Goal: Obtain resource: Download file/media

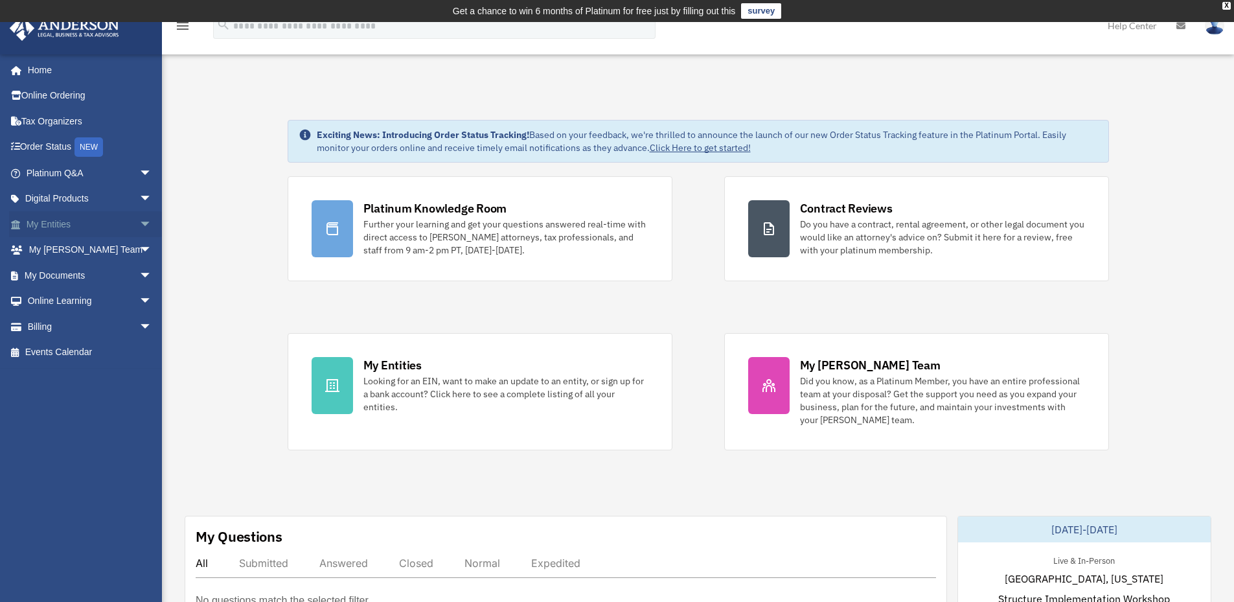
click at [59, 228] on link "My Entities arrow_drop_down" at bounding box center [90, 224] width 163 height 26
click at [54, 221] on link "My Entities arrow_drop_down" at bounding box center [90, 224] width 163 height 26
click at [139, 223] on span "arrow_drop_down" at bounding box center [152, 224] width 26 height 27
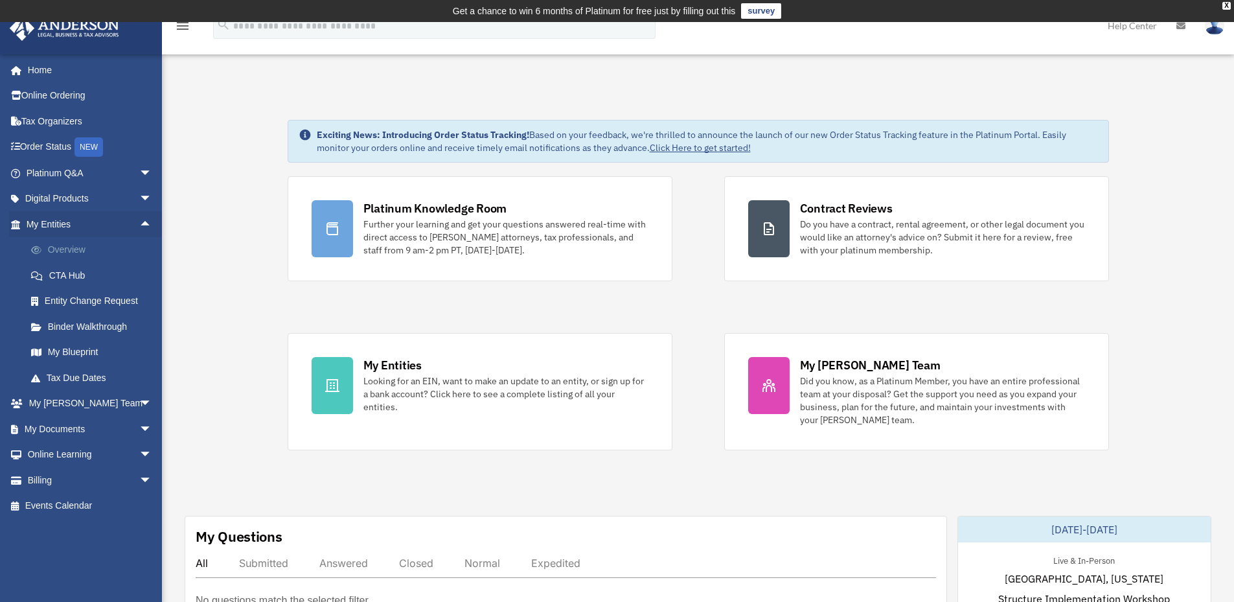
click at [64, 248] on link "Overview" at bounding box center [95, 250] width 154 height 26
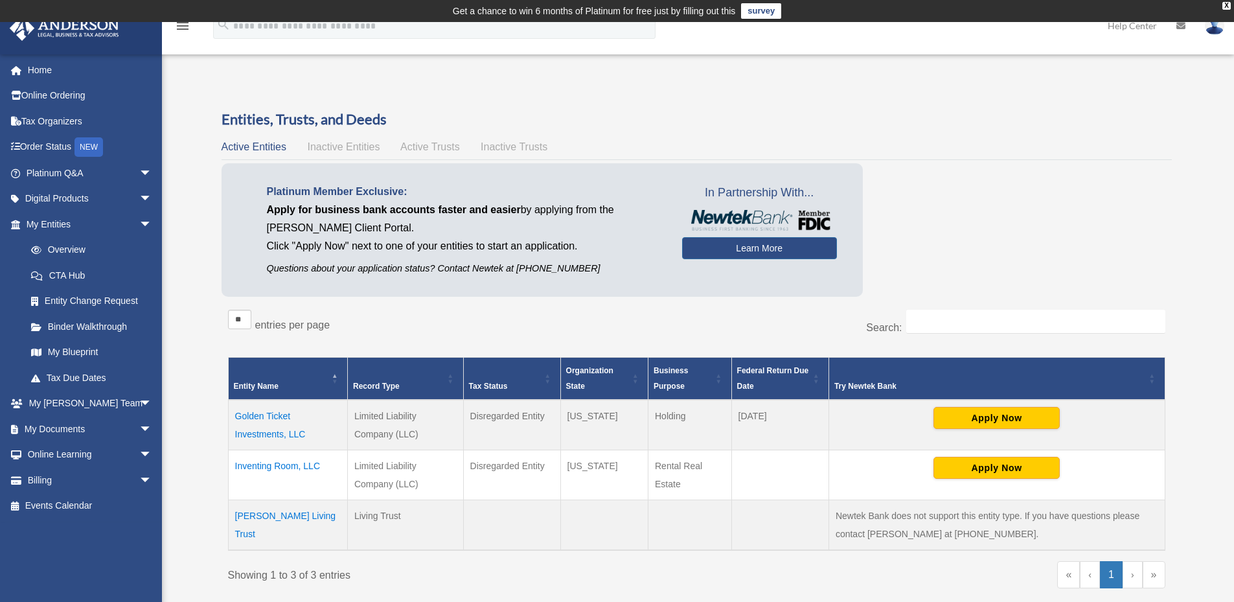
click at [275, 415] on td "Golden Ticket Investments, LLC" at bounding box center [287, 425] width 119 height 51
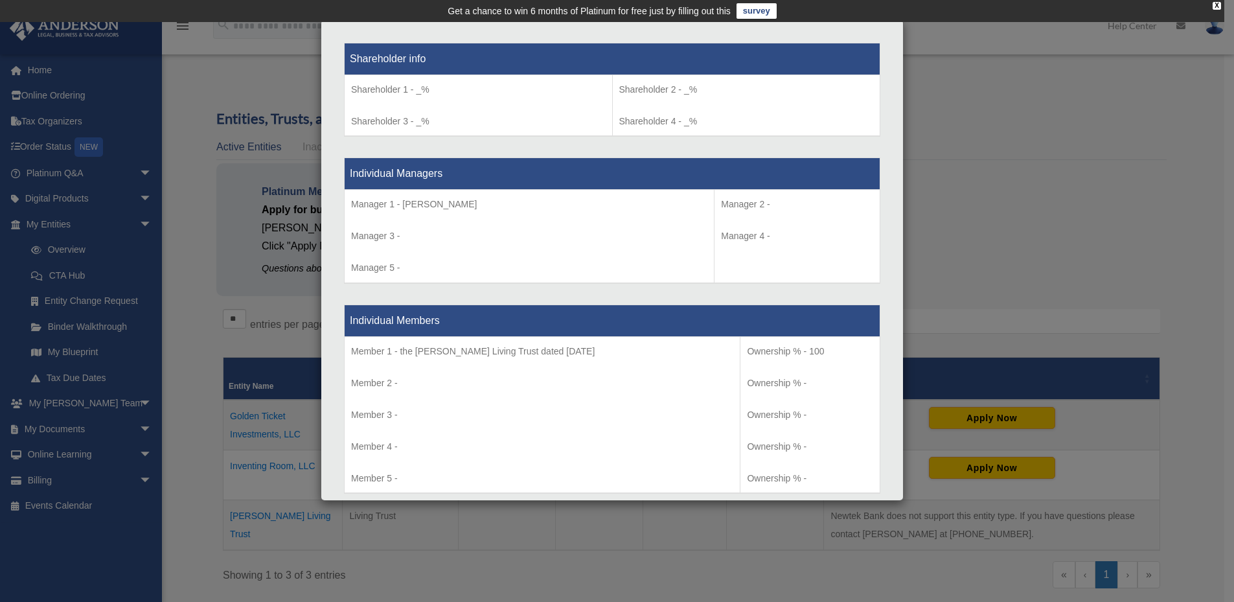
scroll to position [1231, 0]
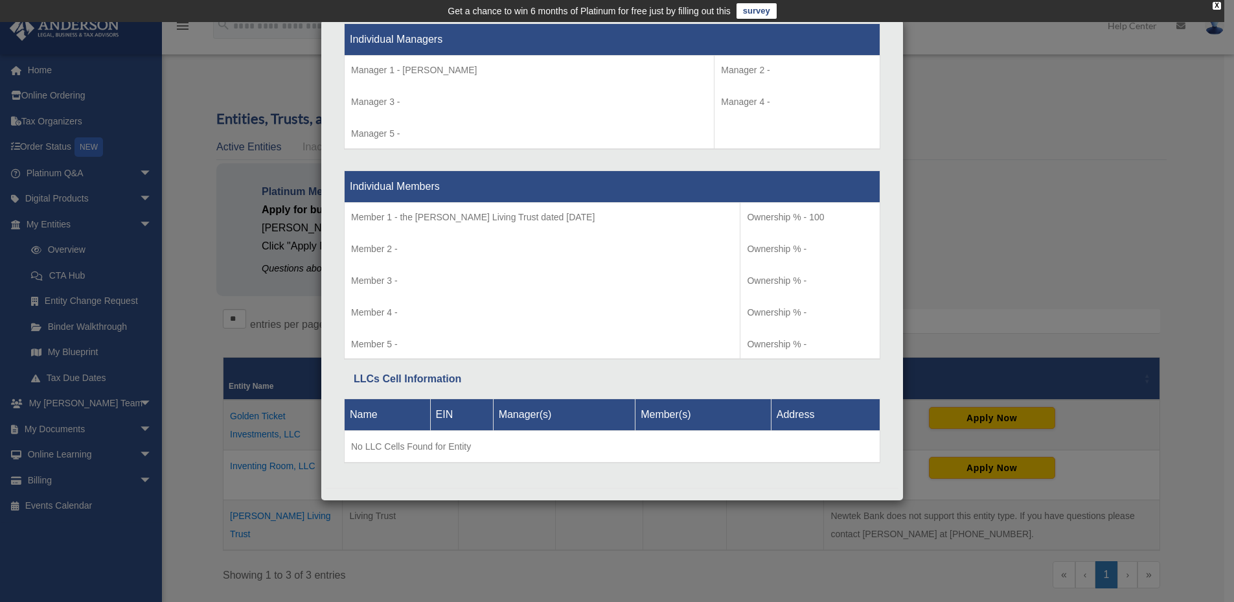
click at [218, 264] on div "Details × Articles Sent Organizational Date" at bounding box center [617, 301] width 1234 height 602
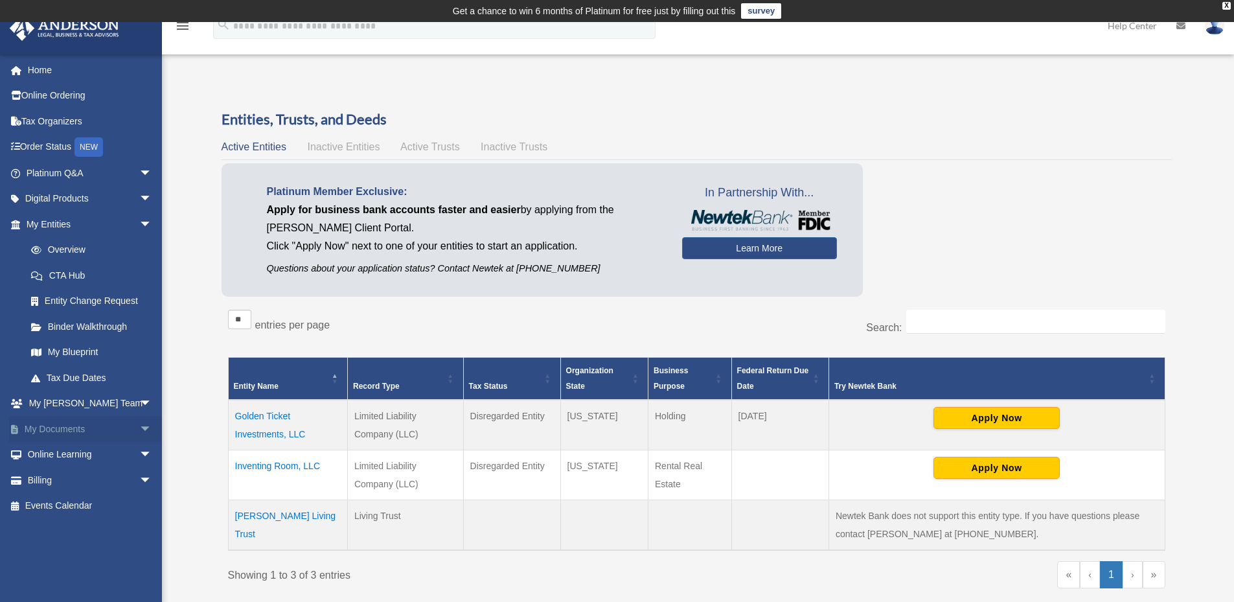
click at [49, 433] on link "My Documents arrow_drop_down" at bounding box center [90, 429] width 163 height 26
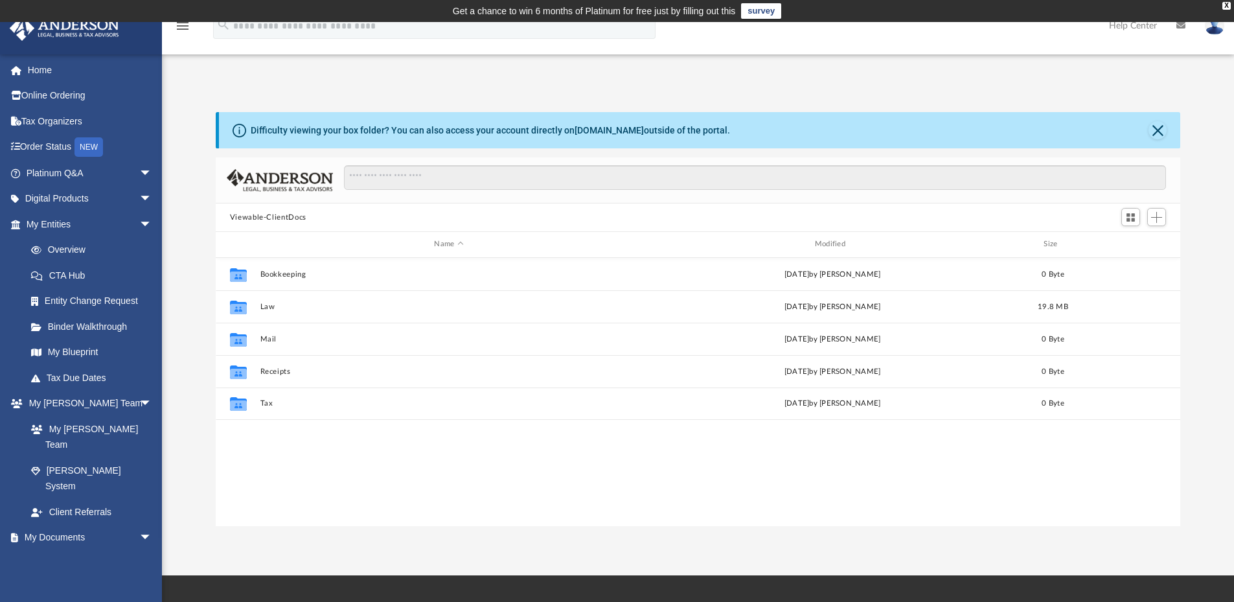
scroll to position [285, 955]
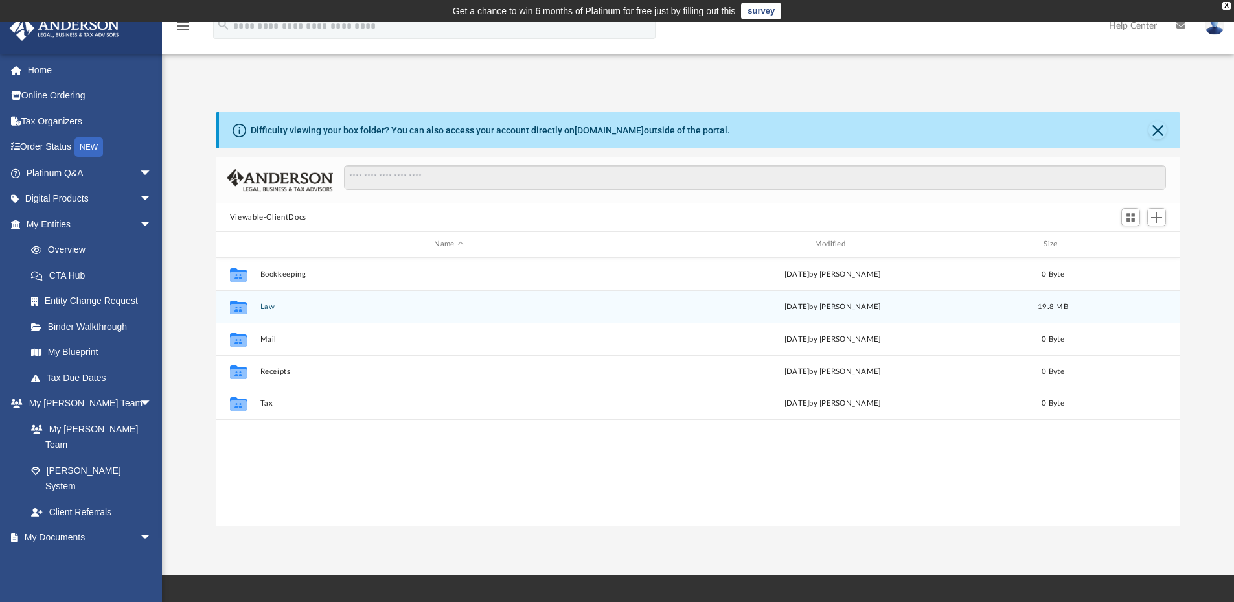
click at [270, 302] on button "Law" at bounding box center [449, 306] width 378 height 8
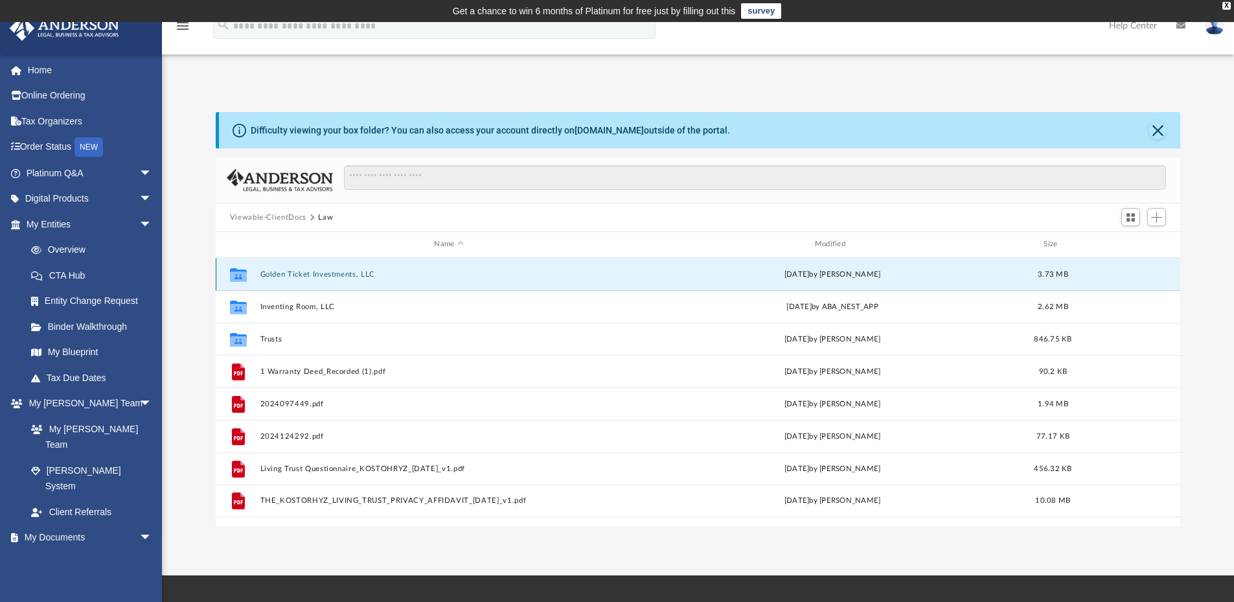
click at [314, 270] on button "Golden Ticket Investments, LLC" at bounding box center [449, 274] width 378 height 8
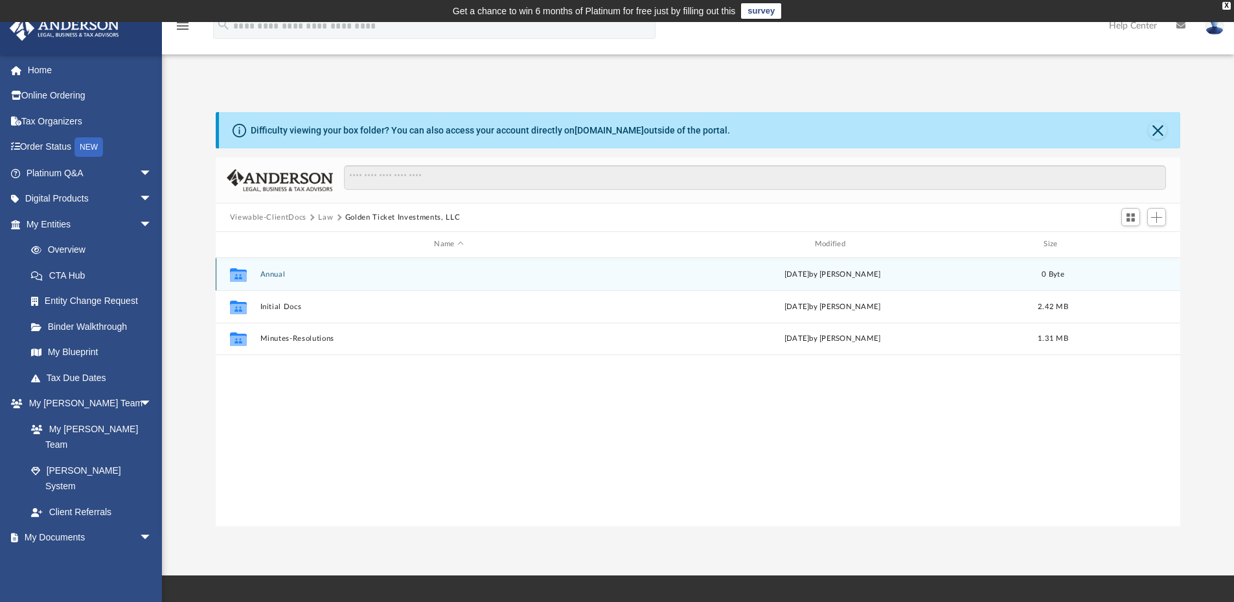
click at [270, 270] on button "Annual" at bounding box center [449, 274] width 378 height 8
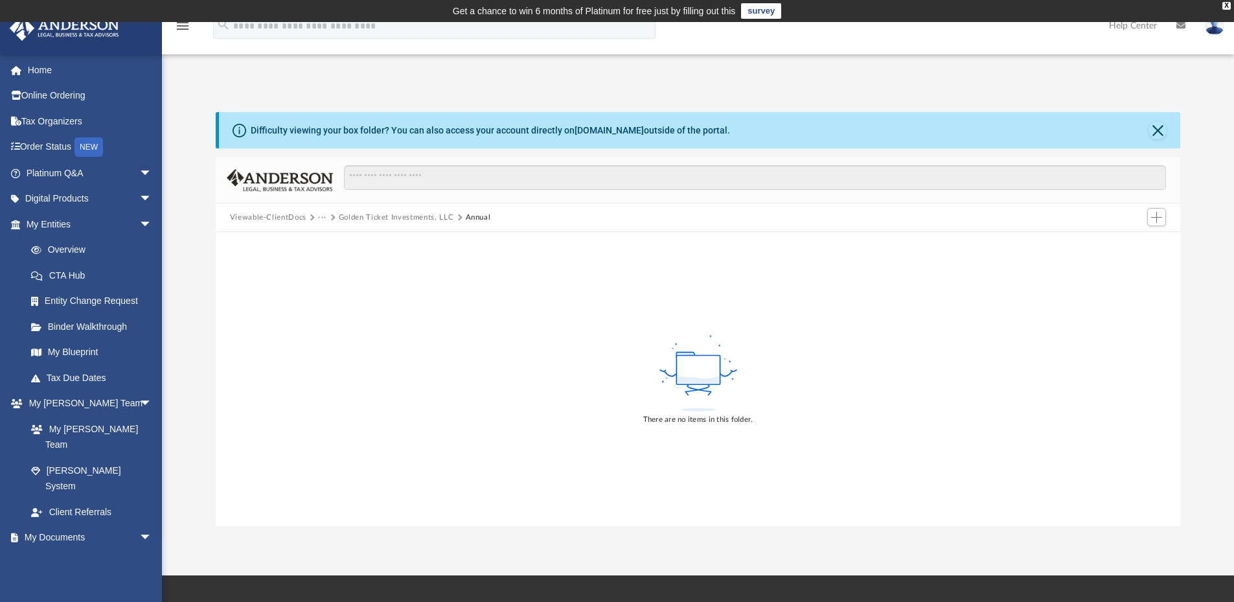
click at [411, 219] on button "Golden Ticket Investments, LLC" at bounding box center [396, 218] width 115 height 12
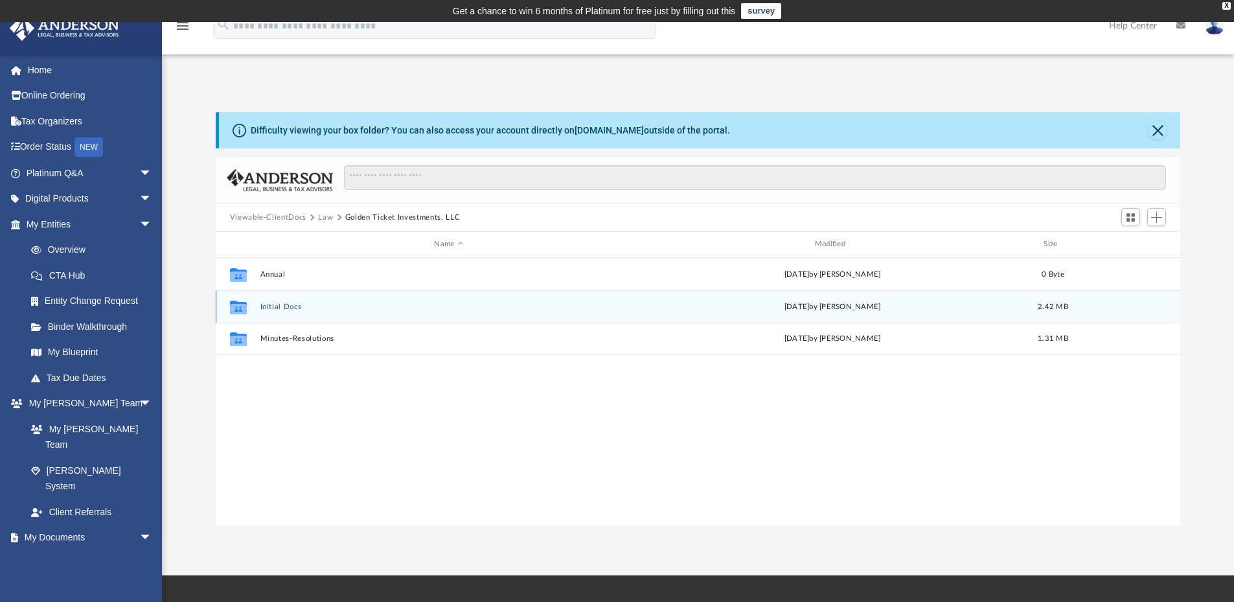
click at [257, 304] on div "Collaborated Folder Initial Docs Tue Aug 12 2025 by Seth Blomquist 2.42 MB" at bounding box center [698, 306] width 965 height 32
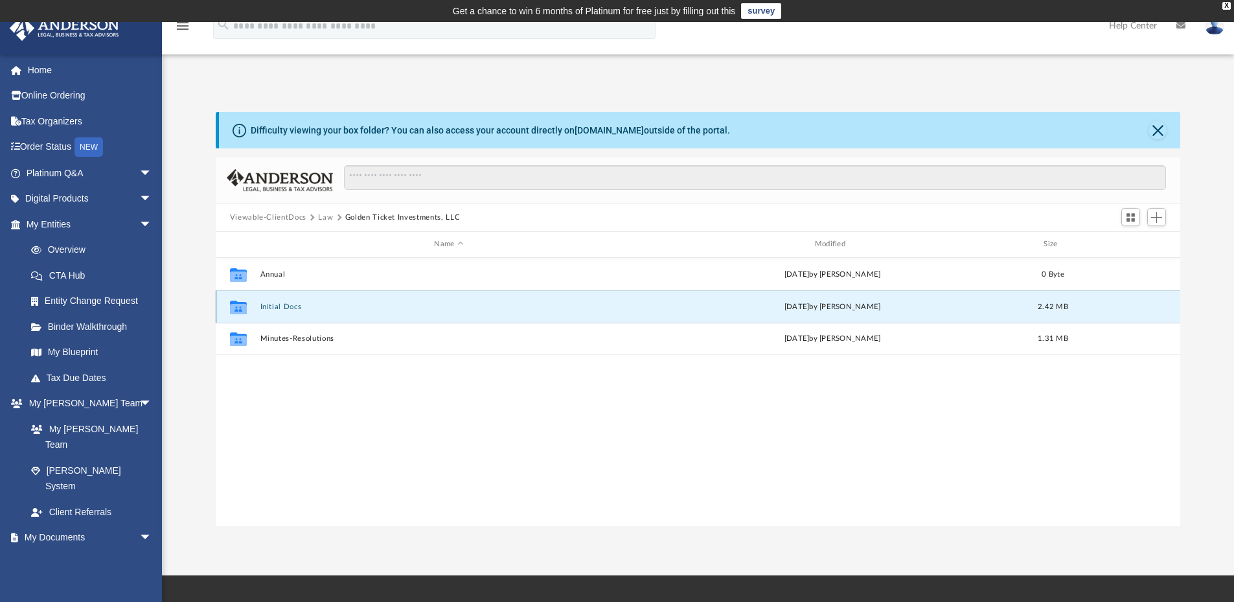
click at [284, 305] on button "Initial Docs" at bounding box center [449, 306] width 378 height 8
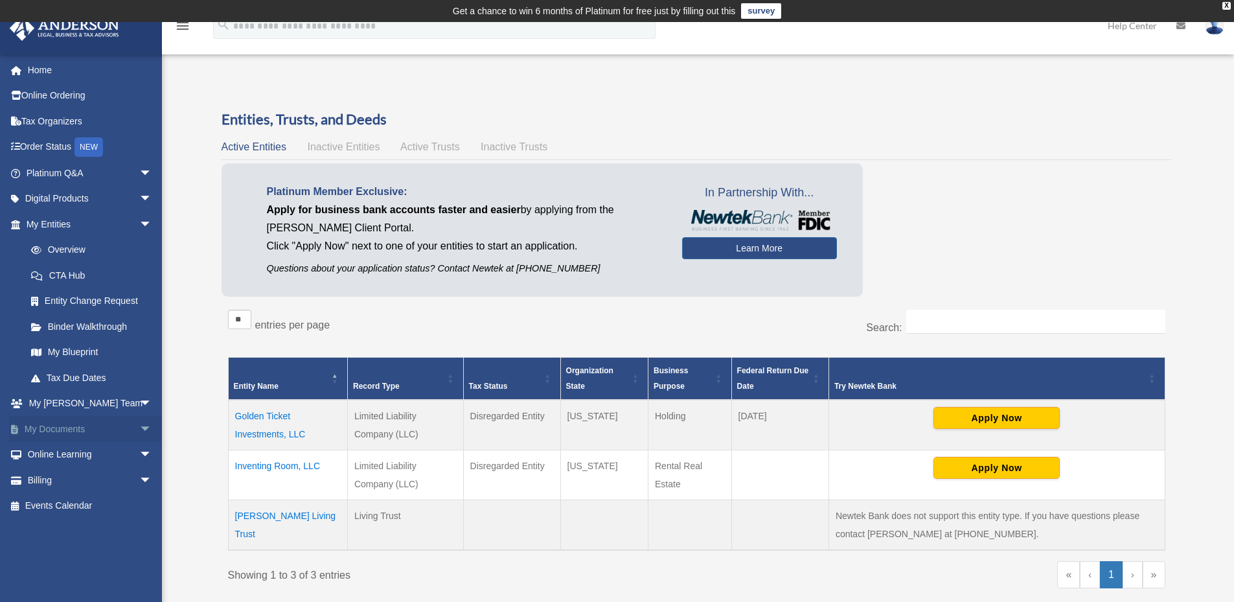
click at [41, 425] on link "My Documents arrow_drop_down" at bounding box center [90, 429] width 163 height 26
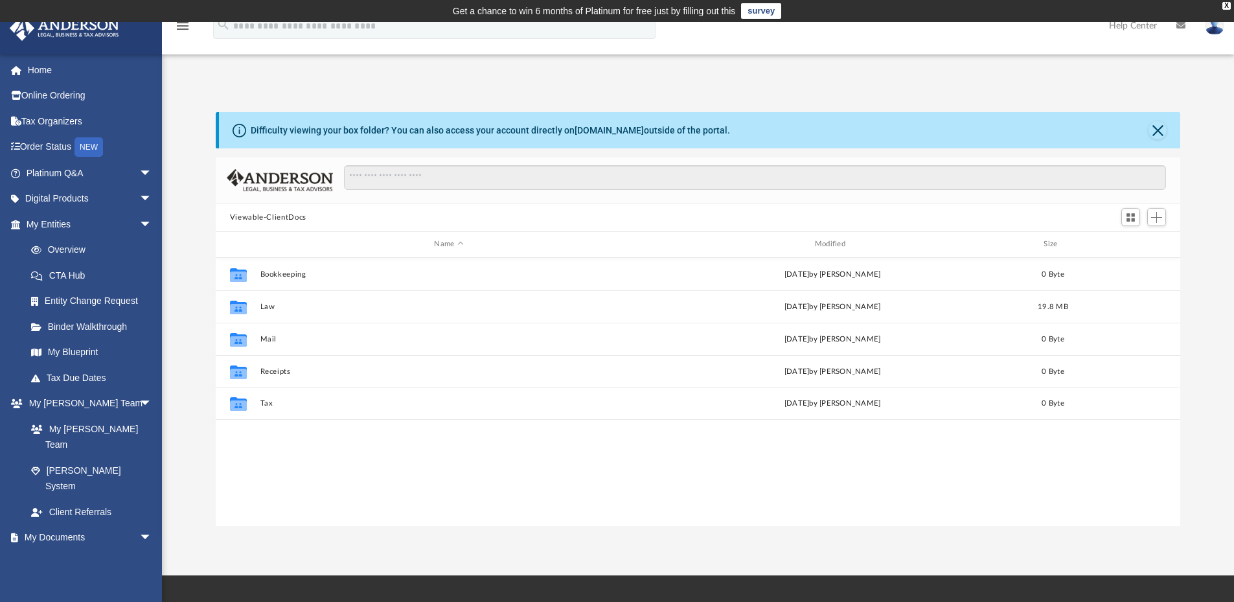
scroll to position [285, 955]
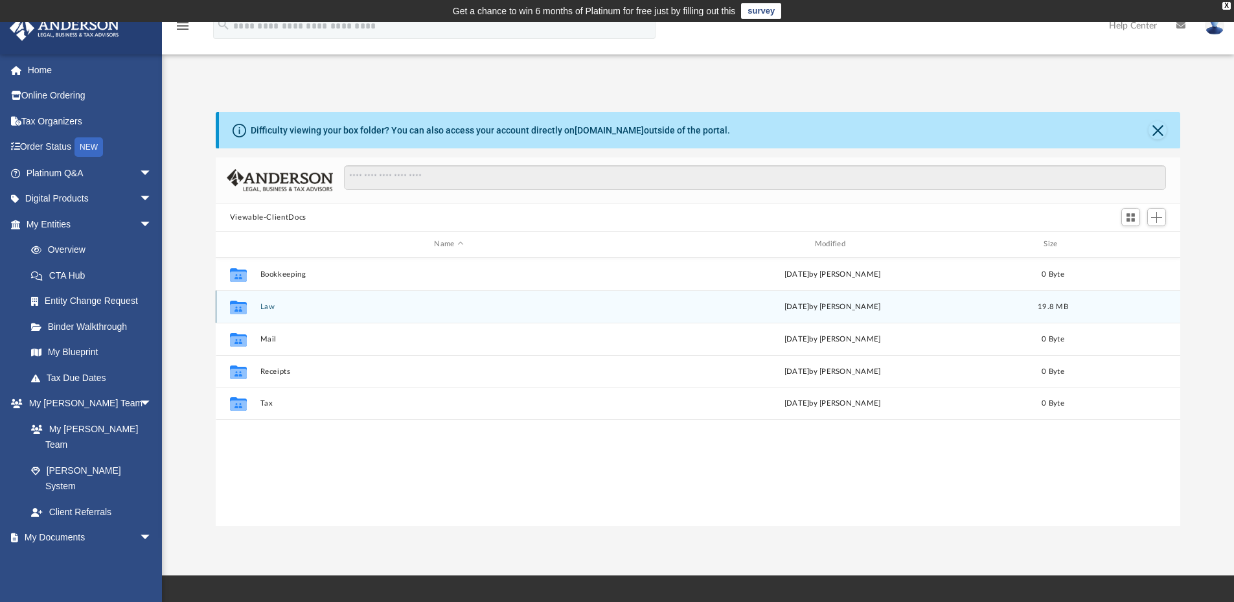
click at [271, 304] on button "Law" at bounding box center [449, 306] width 378 height 8
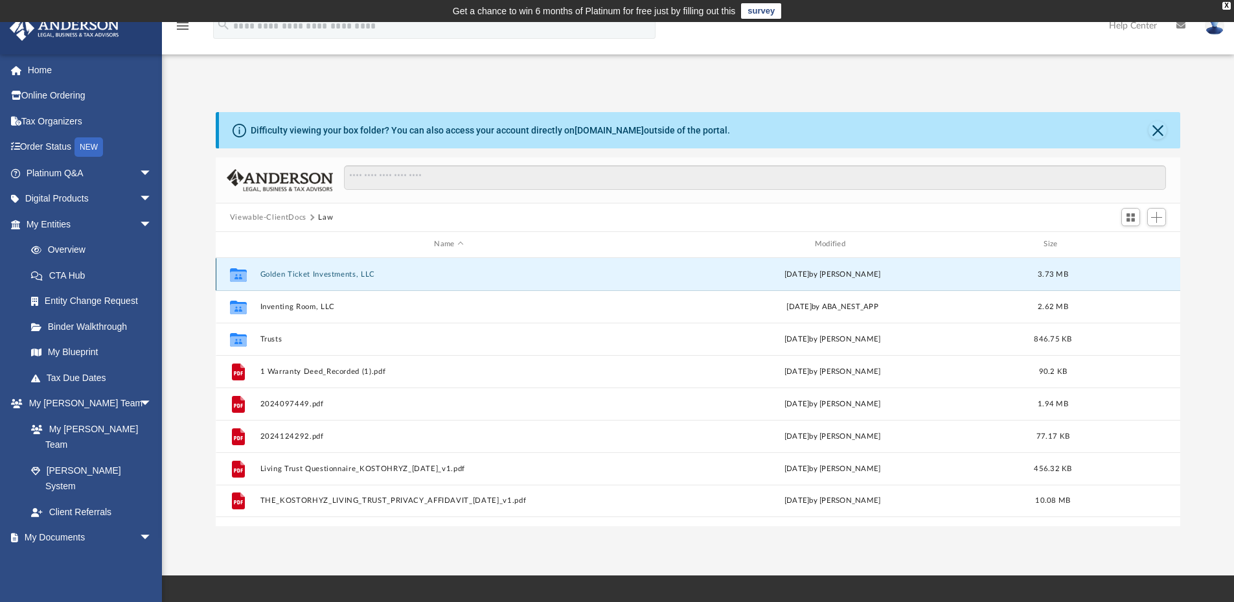
click at [310, 275] on button "Golden Ticket Investments, LLC" at bounding box center [449, 274] width 378 height 8
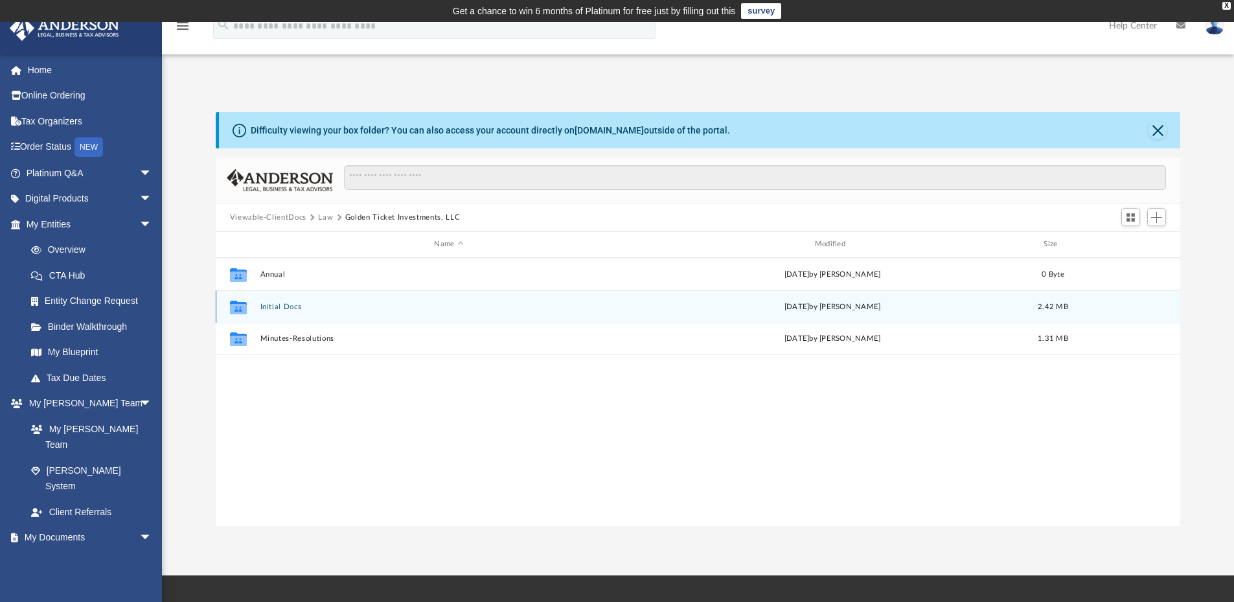
click at [279, 304] on button "Initial Docs" at bounding box center [449, 306] width 378 height 8
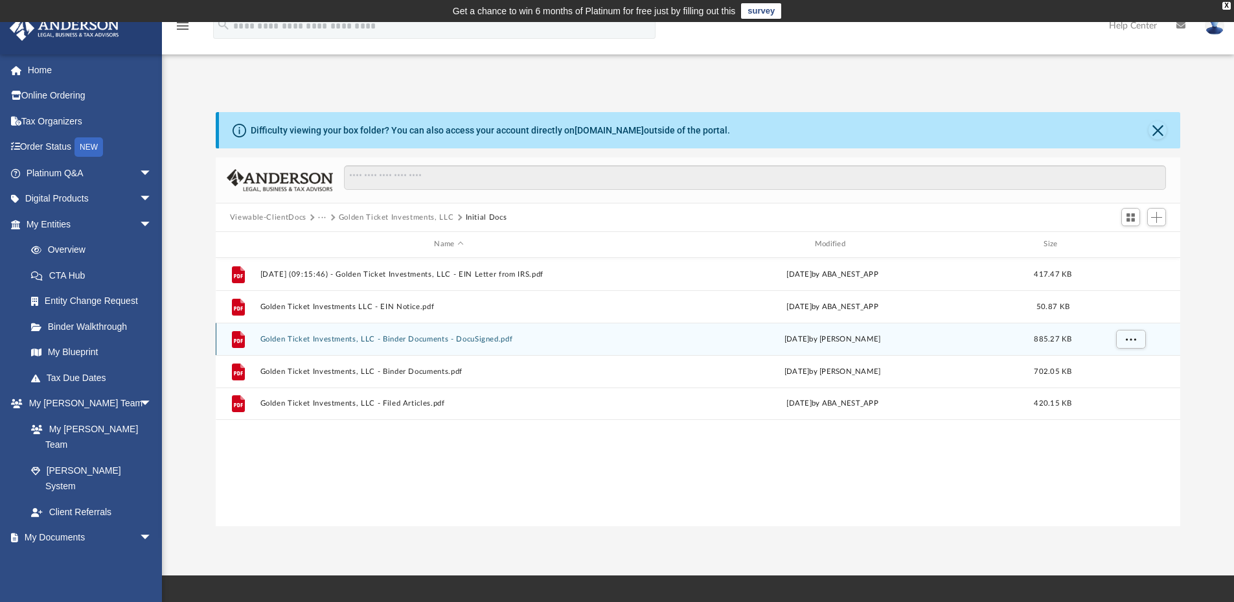
click at [409, 336] on button "Golden Ticket Investments, LLC - Binder Documents - DocuSigned.pdf" at bounding box center [449, 339] width 378 height 8
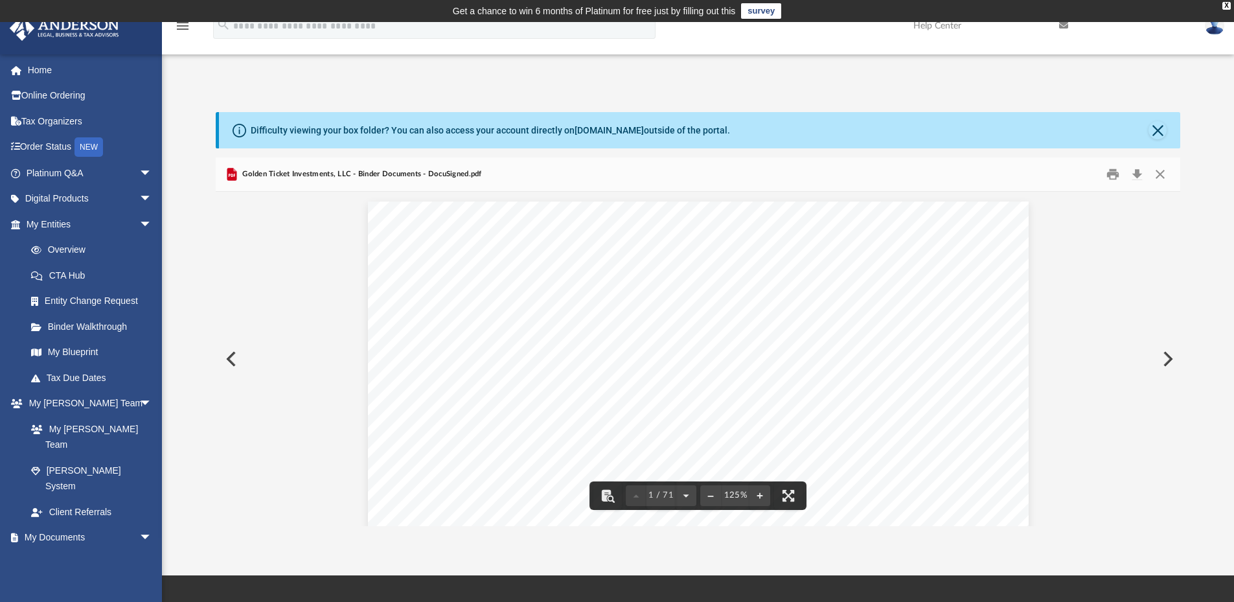
scroll to position [324, 0]
click at [1134, 174] on button "Download" at bounding box center [1136, 175] width 23 height 20
drag, startPoint x: 71, startPoint y: 222, endPoint x: 77, endPoint y: 224, distance: 6.8
click at [71, 222] on link "My Entities arrow_drop_down" at bounding box center [90, 224] width 163 height 26
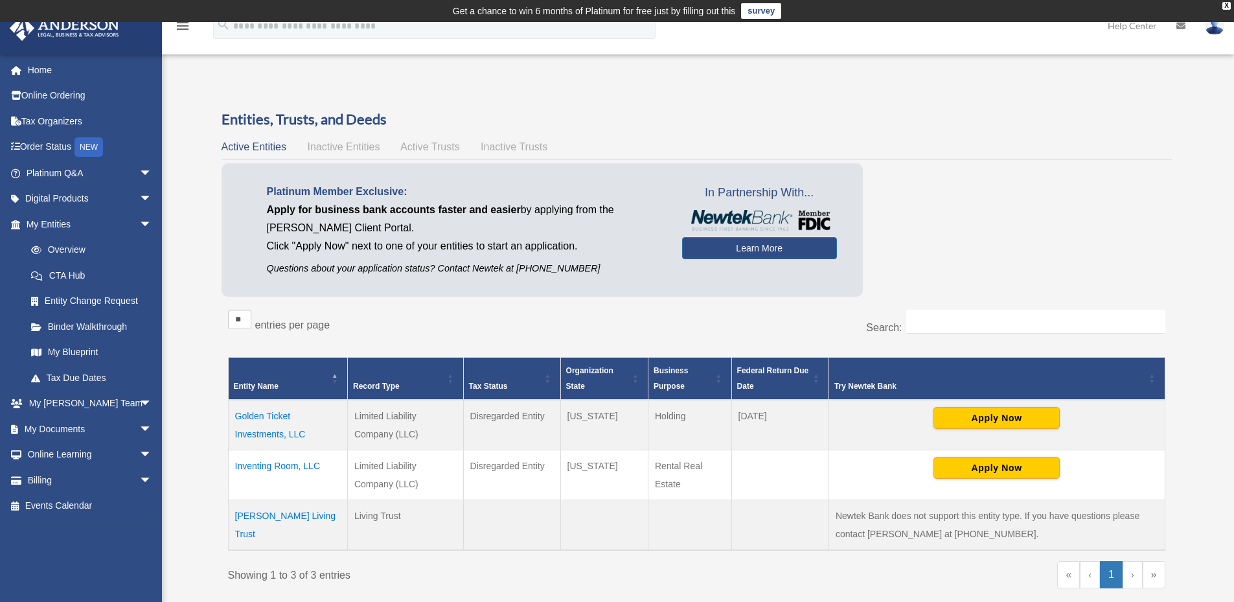
click at [268, 414] on td "Golden Ticket Investments, LLC" at bounding box center [287, 425] width 119 height 51
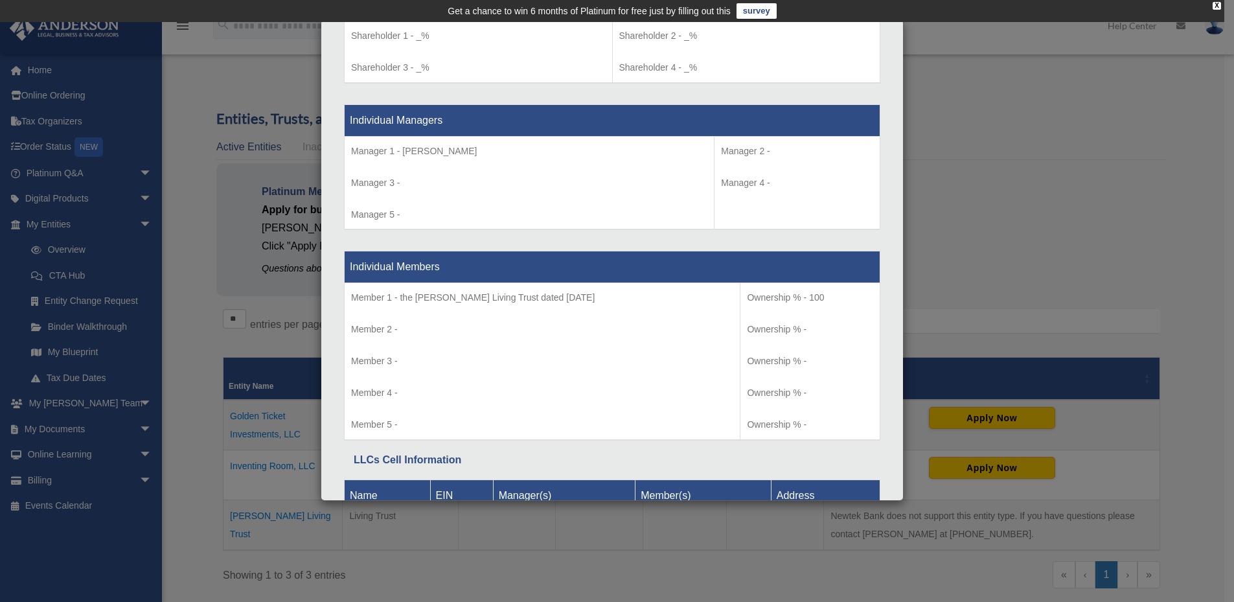
scroll to position [1227, 0]
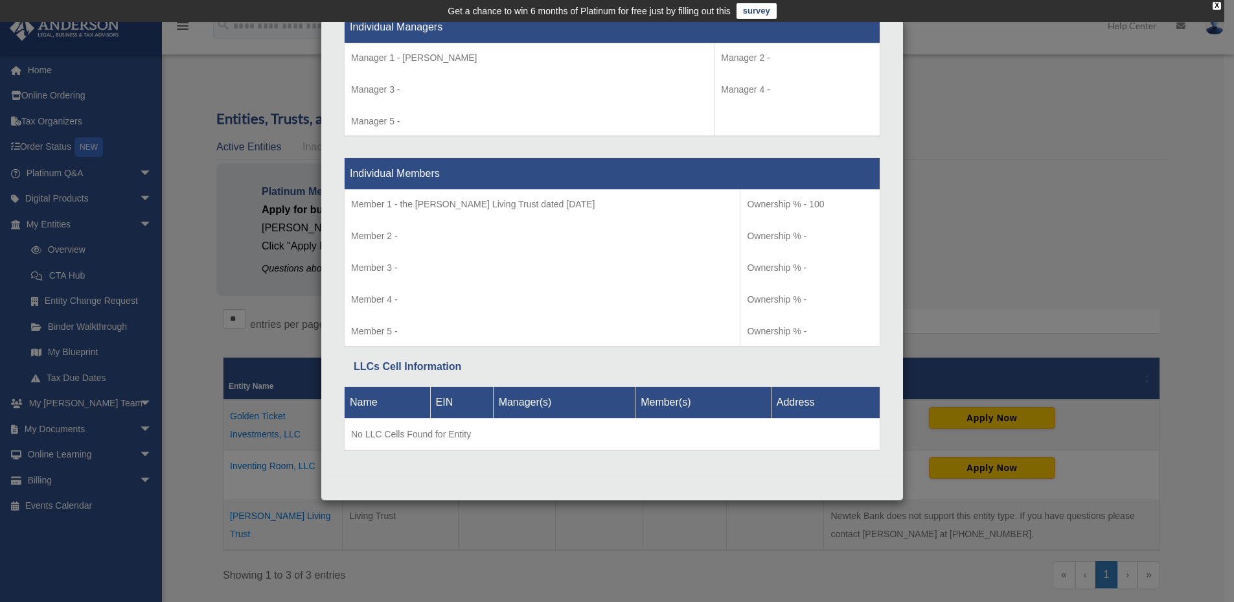
click at [1067, 220] on div "Details × Articles Sent Organizational Date" at bounding box center [617, 301] width 1234 height 602
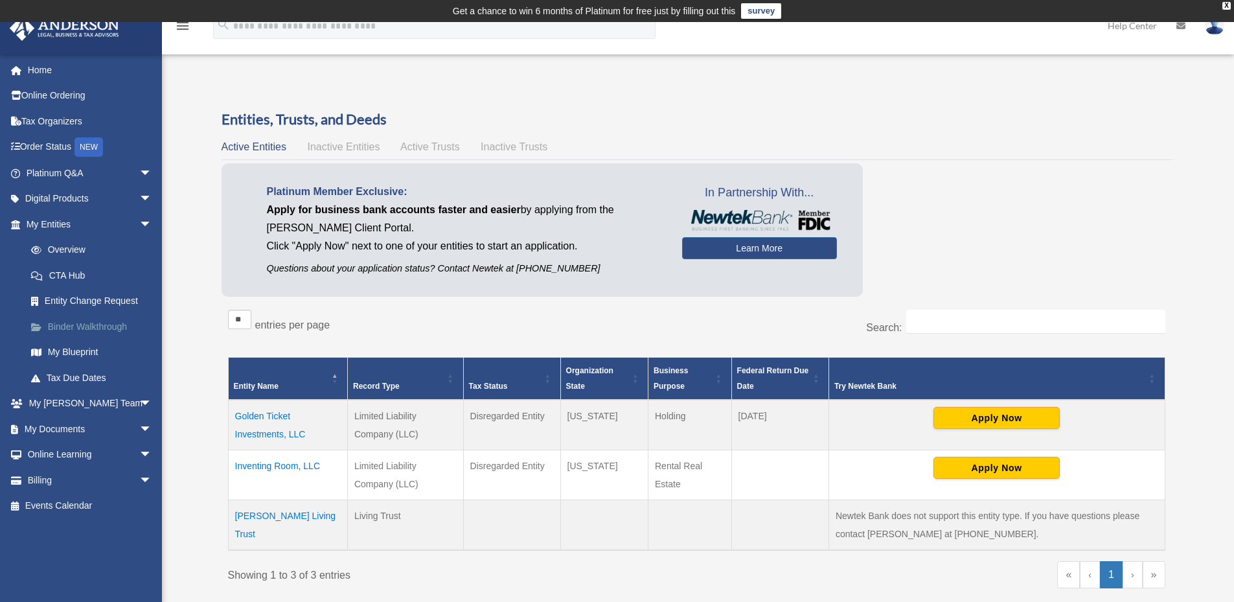
click at [78, 325] on link "Binder Walkthrough" at bounding box center [95, 327] width 154 height 26
click at [64, 349] on link "My Blueprint" at bounding box center [95, 352] width 154 height 26
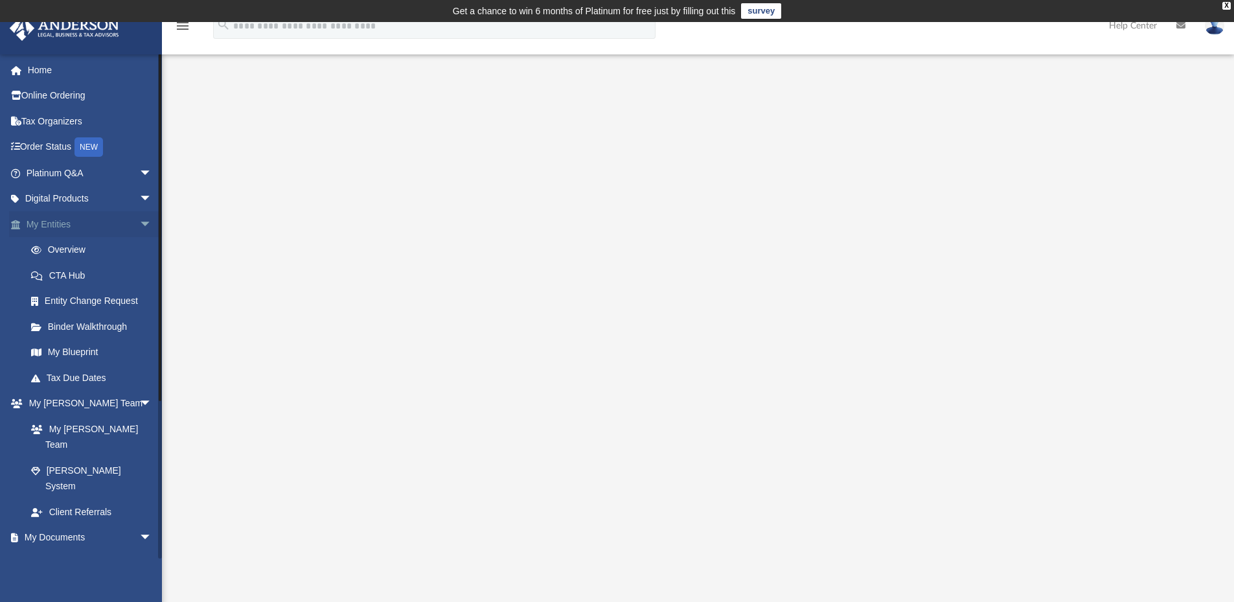
click at [139, 220] on span "arrow_drop_down" at bounding box center [152, 224] width 26 height 27
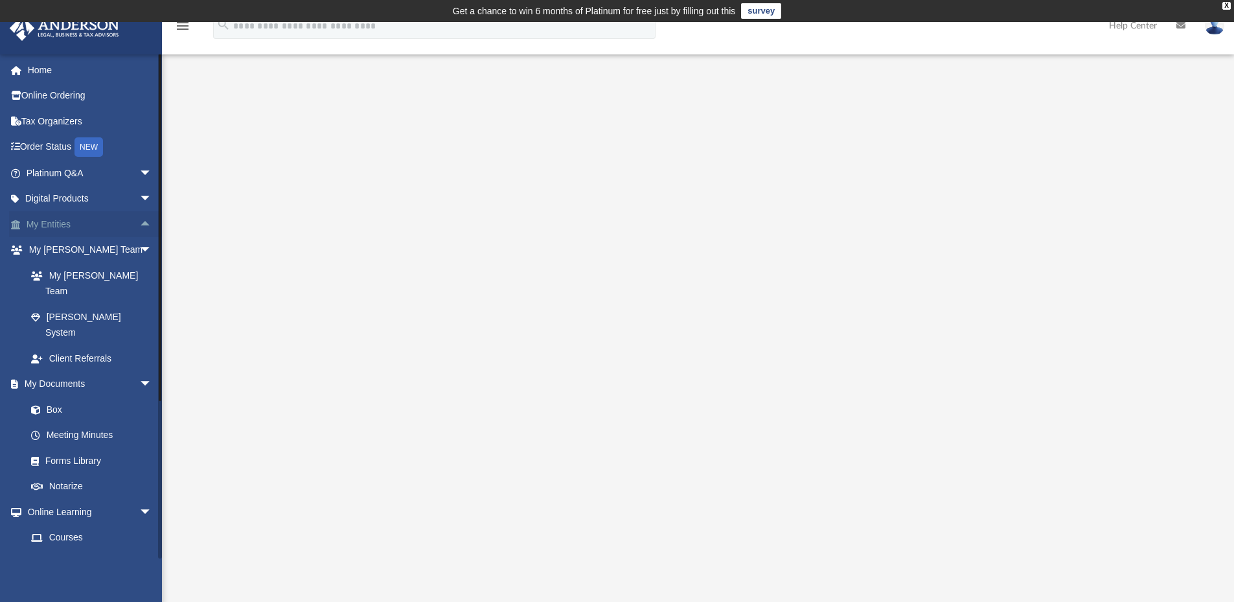
click at [139, 223] on span "arrow_drop_up" at bounding box center [152, 224] width 26 height 27
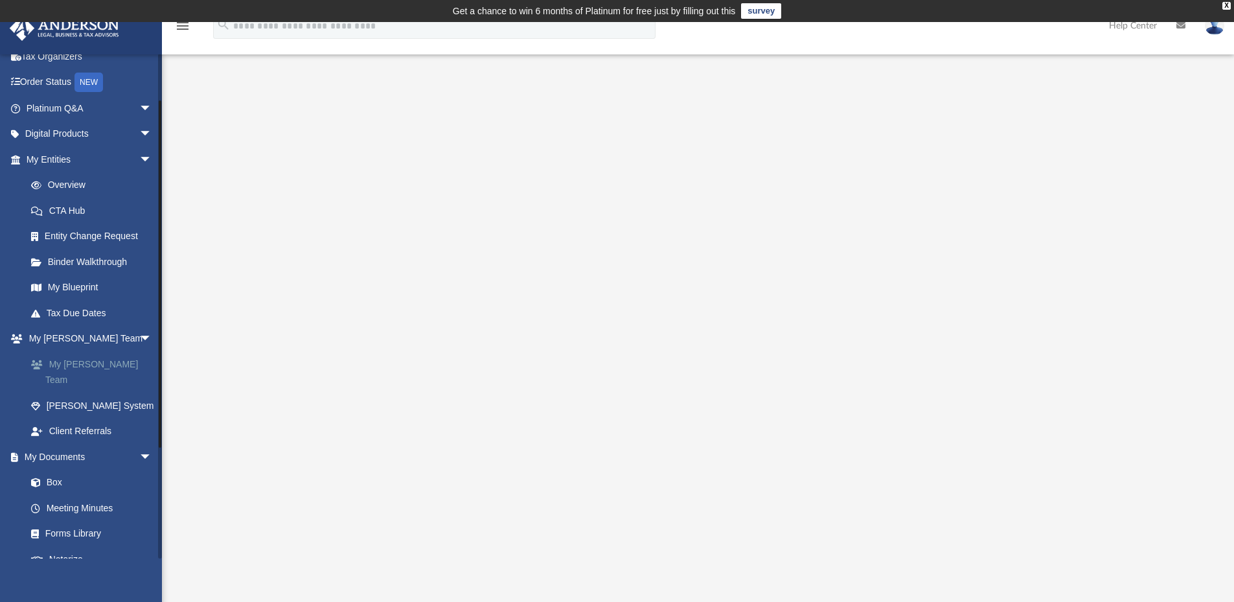
scroll to position [194, 0]
